Goal: Task Accomplishment & Management: Manage account settings

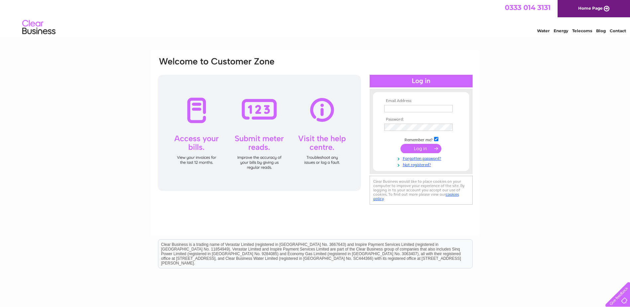
type input "[EMAIL_ADDRESS][DOMAIN_NAME]"
click at [418, 147] on input "submit" at bounding box center [421, 148] width 41 height 9
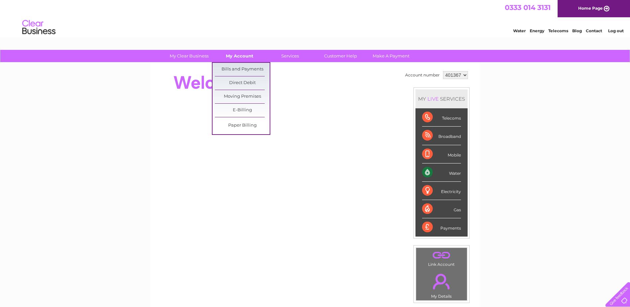
click at [244, 55] on link "My Account" at bounding box center [239, 56] width 55 height 12
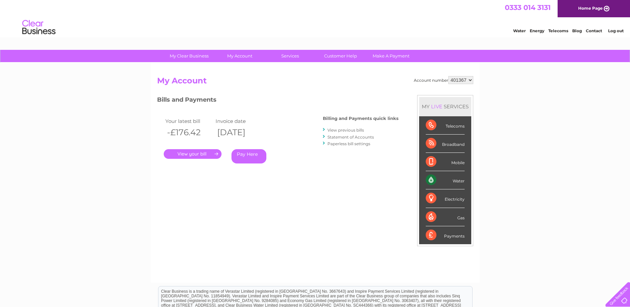
click at [195, 151] on link "." at bounding box center [193, 154] width 58 height 10
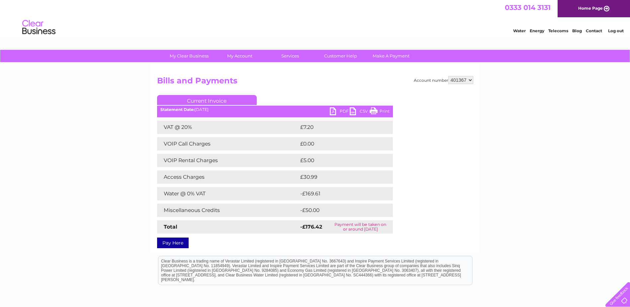
click at [337, 110] on link "PDF" at bounding box center [340, 112] width 20 height 10
